Goal: Transaction & Acquisition: Purchase product/service

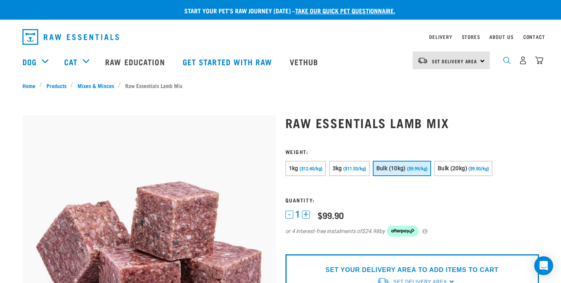
click at [505, 63] on img "dropdown navigation" at bounding box center [506, 60] width 7 height 7
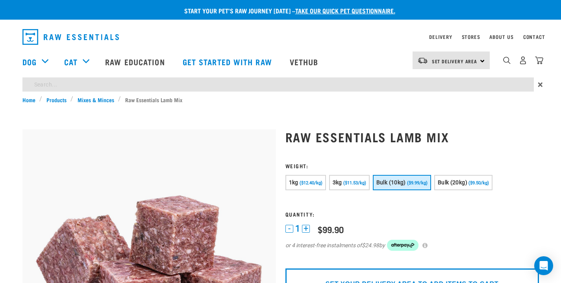
click at [83, 83] on input "search" at bounding box center [277, 84] width 511 height 14
type input "beef and fish"
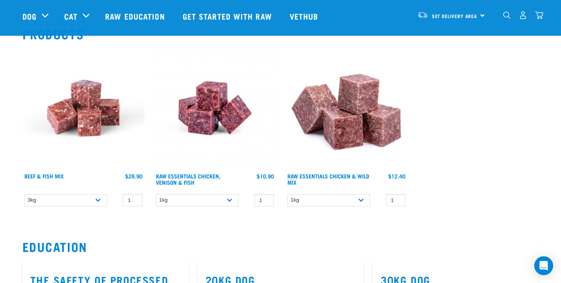
scroll to position [74, 0]
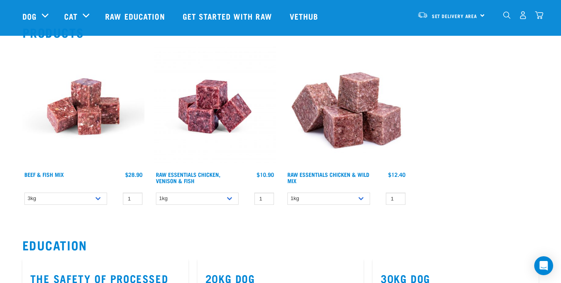
click at [338, 192] on div "1" at bounding box center [345, 127] width 131 height 173
click at [60, 174] on link "Beef & Fish Mix" at bounding box center [43, 174] width 39 height 3
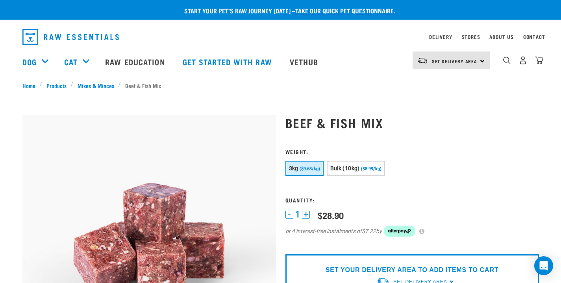
click at [358, 168] on span "Bulk (10kg)" at bounding box center [345, 168] width 30 height 6
